Goal: Find specific page/section: Find specific page/section

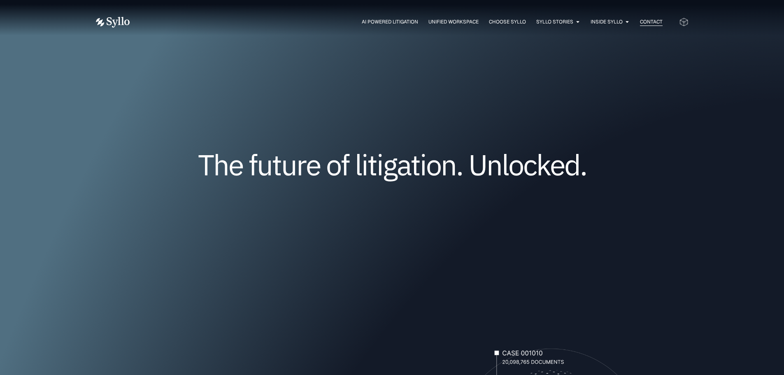
click at [649, 21] on span "Contact" at bounding box center [651, 21] width 23 height 7
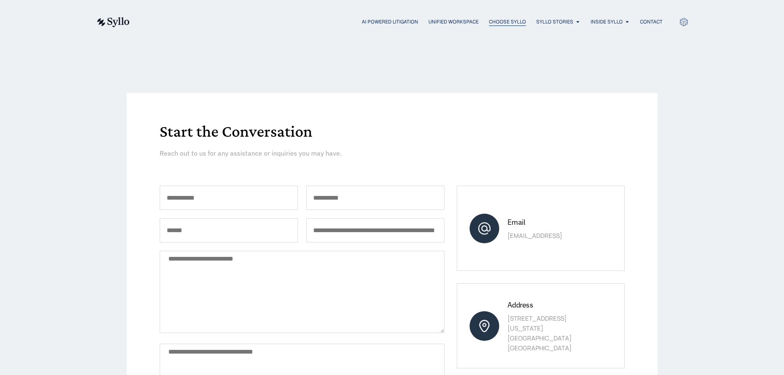
click at [502, 22] on span "Choose Syllo" at bounding box center [507, 21] width 37 height 7
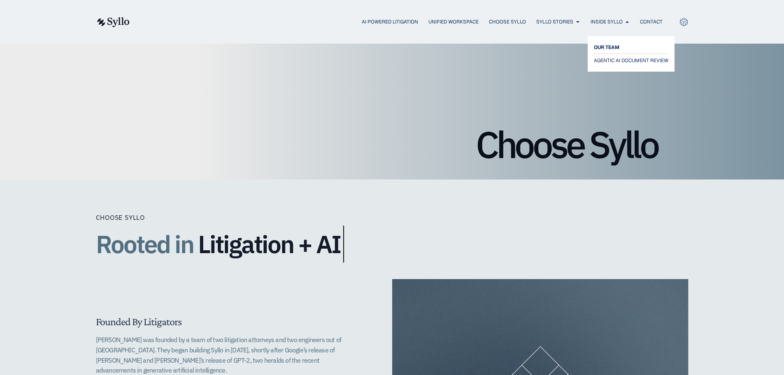
click at [602, 47] on span "OUR TEAM" at bounding box center [607, 47] width 26 height 10
